Goal: Information Seeking & Learning: Understand process/instructions

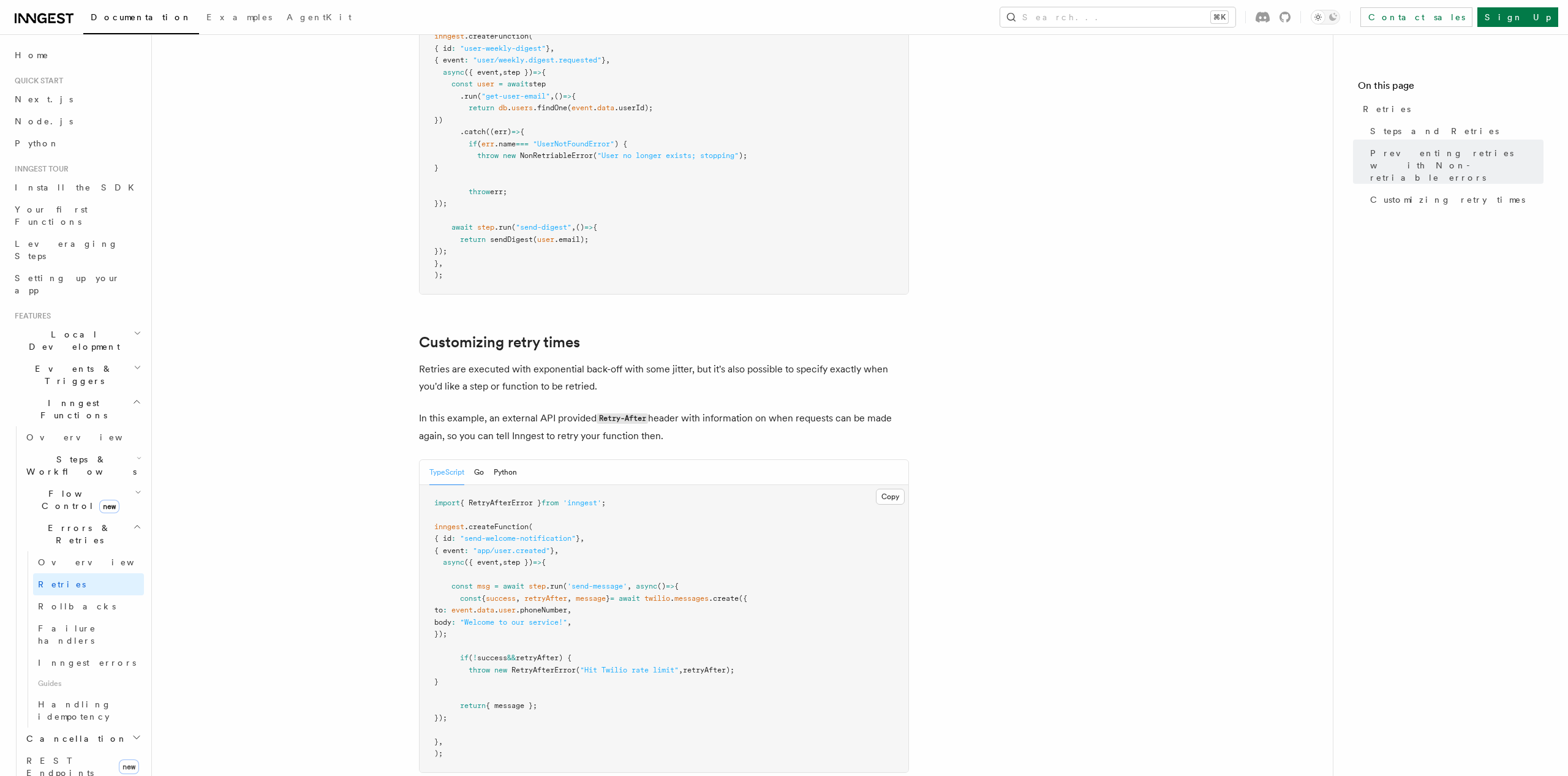
scroll to position [1550, 0]
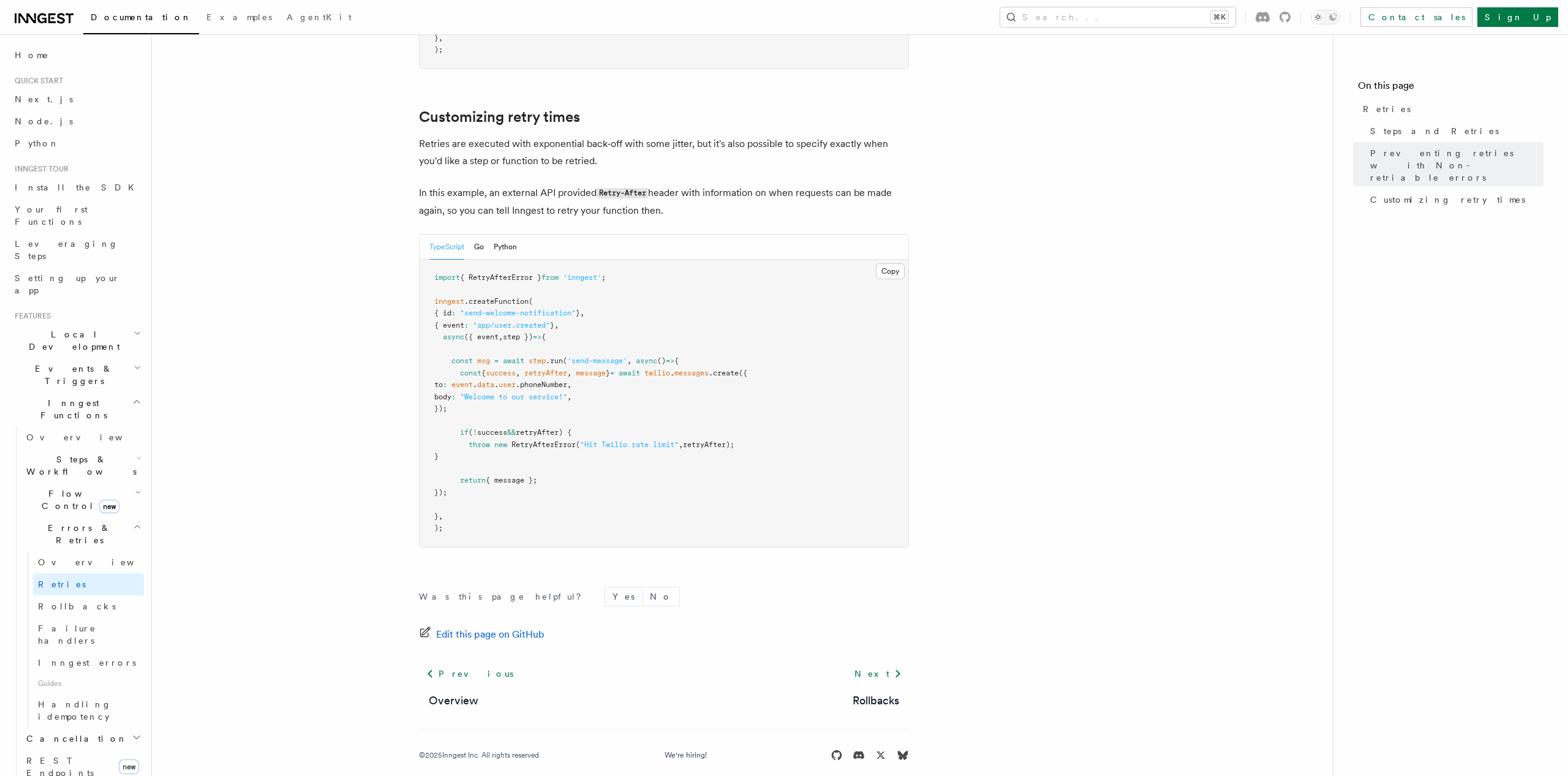
drag, startPoint x: 357, startPoint y: 224, endPoint x: 352, endPoint y: 229, distance: 7.1
click at [48, 522] on span "Errors & Retries" at bounding box center [77, 534] width 111 height 24
click at [51, 522] on span "Errors & Retries" at bounding box center [77, 534] width 111 height 24
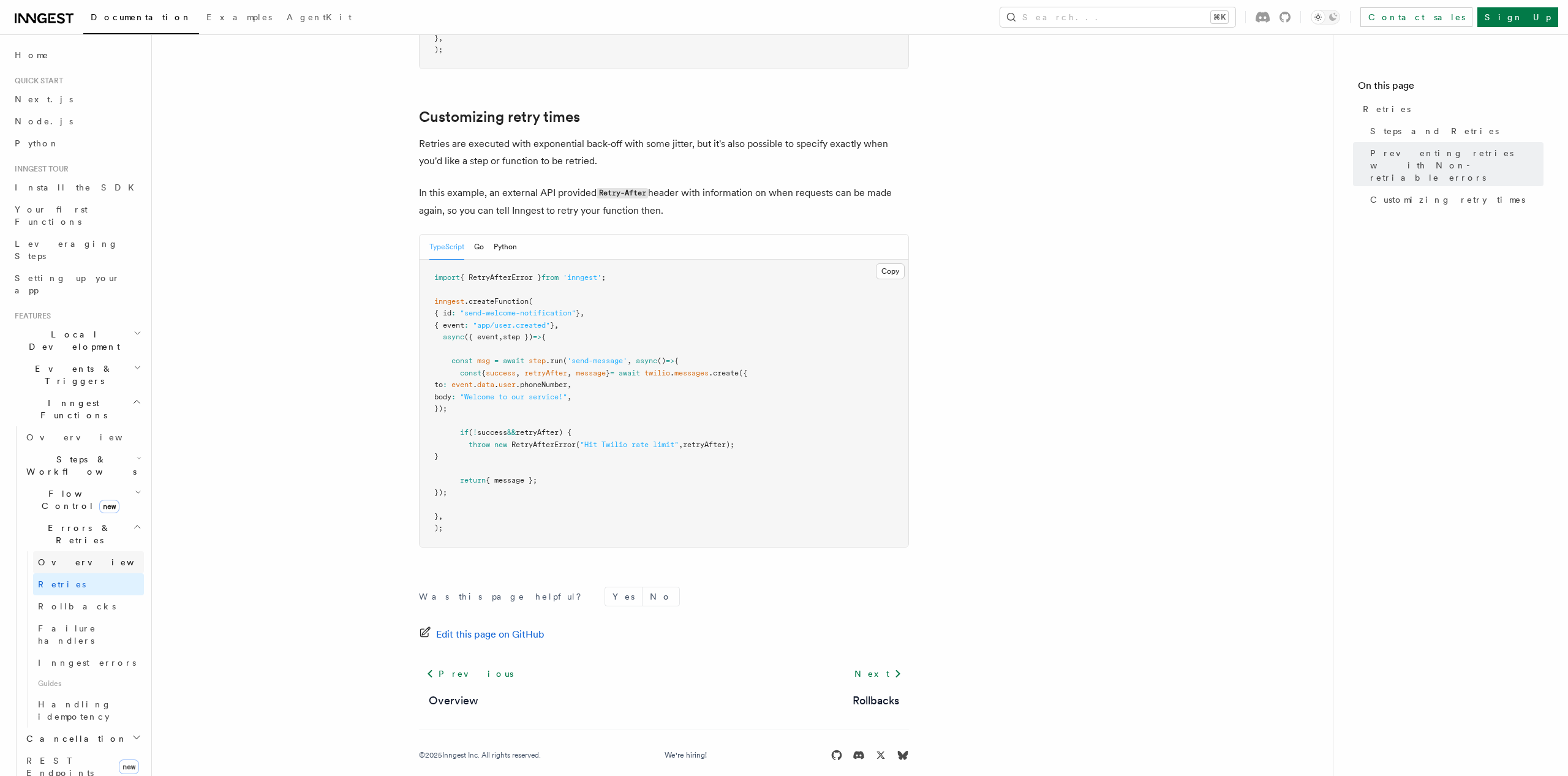
click at [72, 551] on link "Overview" at bounding box center [88, 562] width 111 height 22
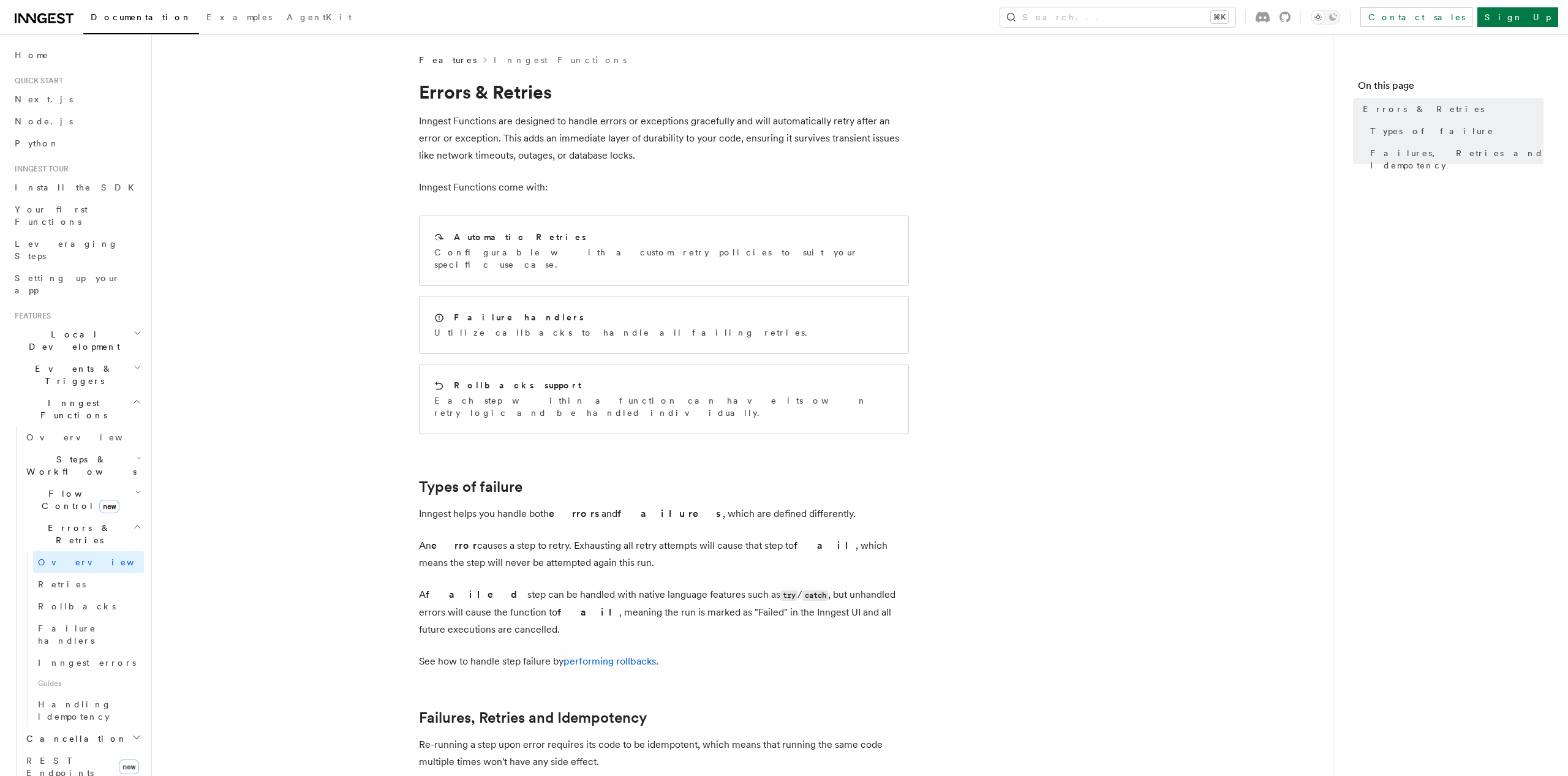
click at [1025, 111] on article "Features Inngest Functions Errors & Retries Inngest Functions are designed to h…" at bounding box center [742, 566] width 1142 height 1024
drag, startPoint x: 1239, startPoint y: 162, endPoint x: 1254, endPoint y: 124, distance: 40.9
click at [1239, 162] on article "Features Inngest Functions Errors & Retries Inngest Functions are designed to h…" at bounding box center [742, 566] width 1142 height 1024
click at [389, 214] on article "Features Inngest Functions Errors & Retries Inngest Functions are designed to h…" at bounding box center [742, 566] width 1142 height 1024
